Goal: Entertainment & Leisure: Consume media (video, audio)

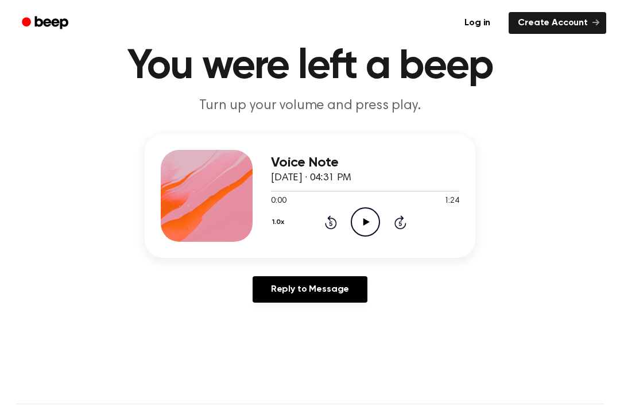
scroll to position [45, 0]
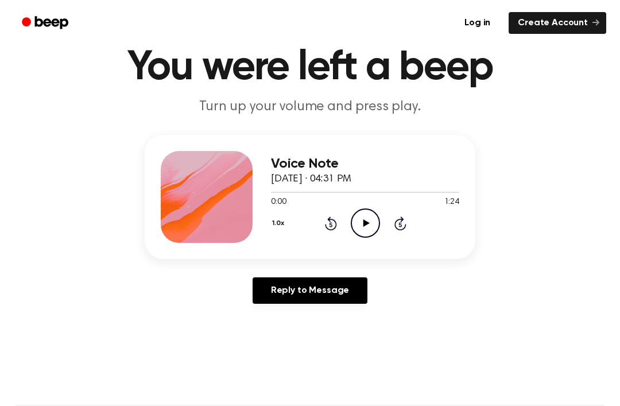
click at [373, 224] on icon "Play Audio" at bounding box center [365, 222] width 29 height 29
click at [275, 402] on main "You were left a beep Turn up your volume and press play. Voice Note September 2…" at bounding box center [310, 308] width 620 height 707
click at [371, 213] on icon "Play Audio" at bounding box center [365, 222] width 29 height 29
click at [367, 225] on icon at bounding box center [365, 222] width 5 height 7
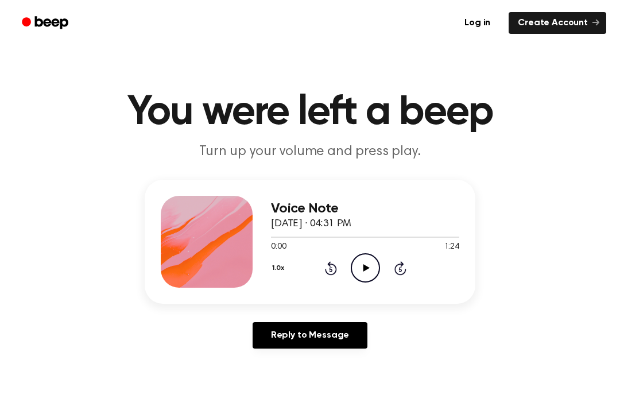
click at [371, 264] on icon "Play Audio" at bounding box center [365, 267] width 29 height 29
click at [396, 217] on div "Voice Note September 24, 2025 · 04:31 PM" at bounding box center [365, 216] width 188 height 31
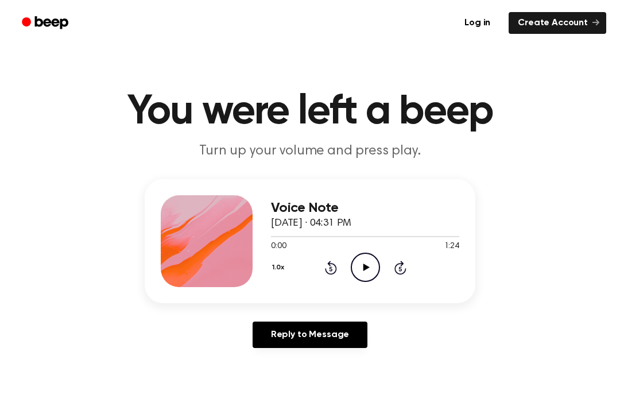
scroll to position [2, 0]
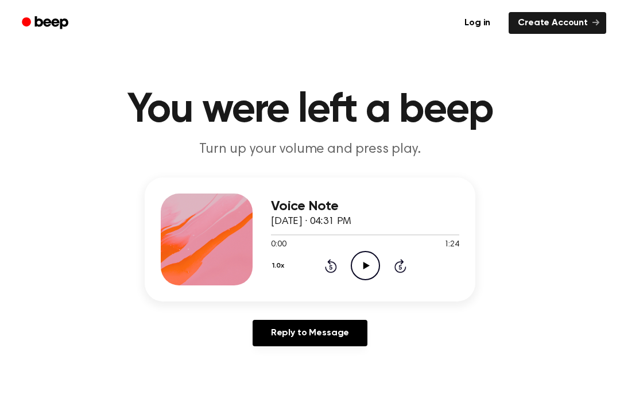
click at [376, 266] on icon "Play Audio" at bounding box center [365, 265] width 29 height 29
